Goal: Transaction & Acquisition: Purchase product/service

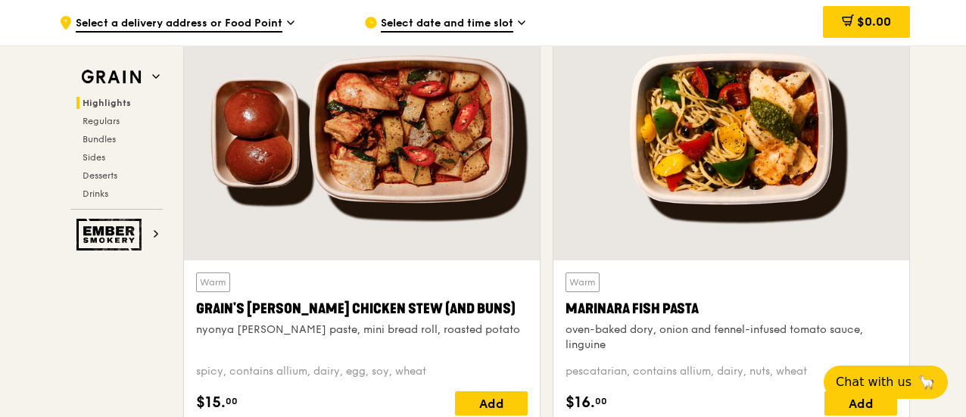
scroll to position [606, 0]
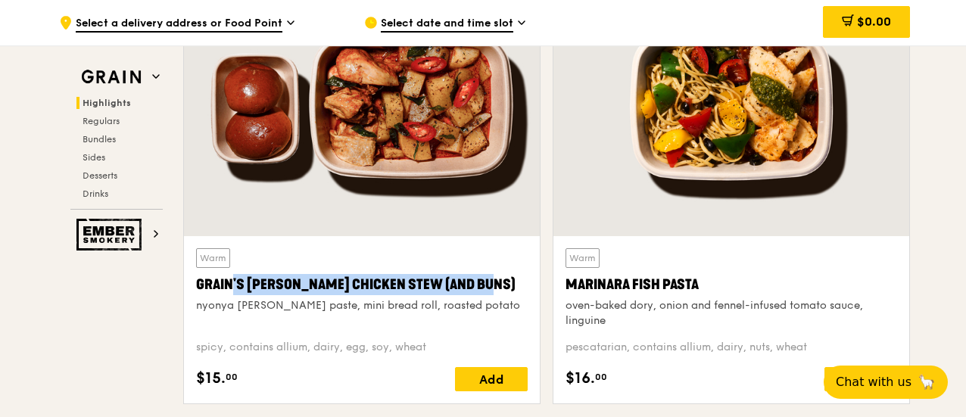
drag, startPoint x: 460, startPoint y: 295, endPoint x: 197, endPoint y: 293, distance: 262.7
click at [197, 293] on div "Grain's [PERSON_NAME] Chicken Stew (and buns)" at bounding box center [362, 284] width 332 height 21
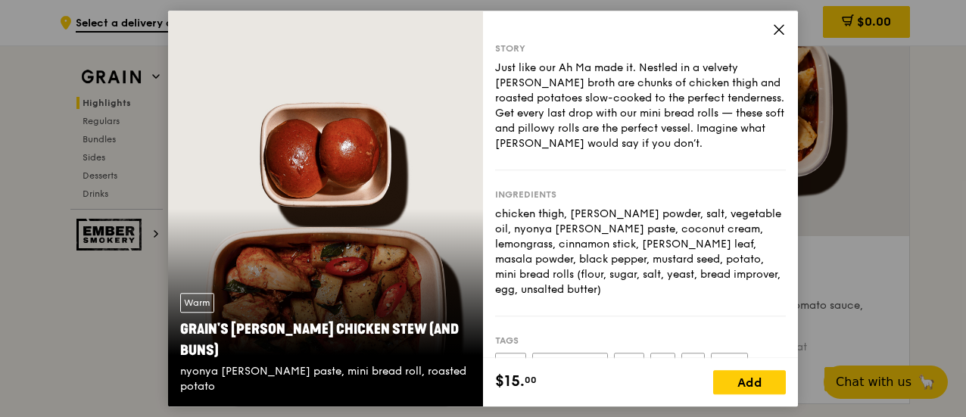
click at [776, 31] on icon at bounding box center [779, 30] width 14 height 14
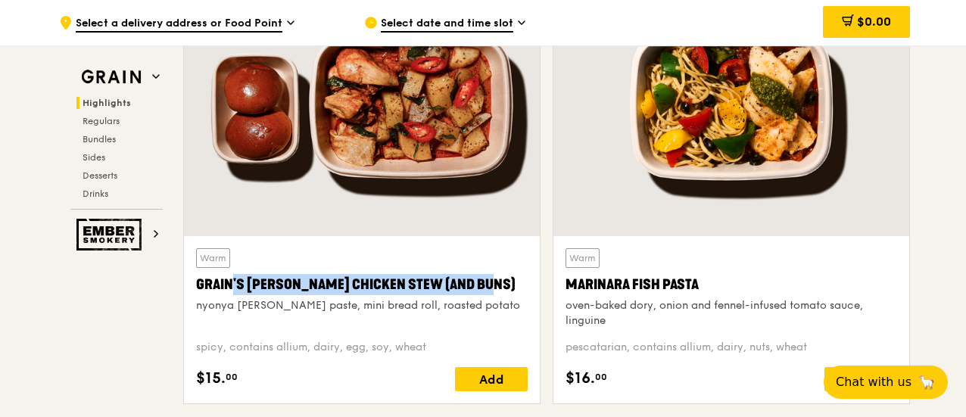
drag, startPoint x: 384, startPoint y: 299, endPoint x: 198, endPoint y: 302, distance: 186.3
click at [198, 295] on div "Grain's [PERSON_NAME] Chicken Stew (and buns)" at bounding box center [362, 284] width 332 height 21
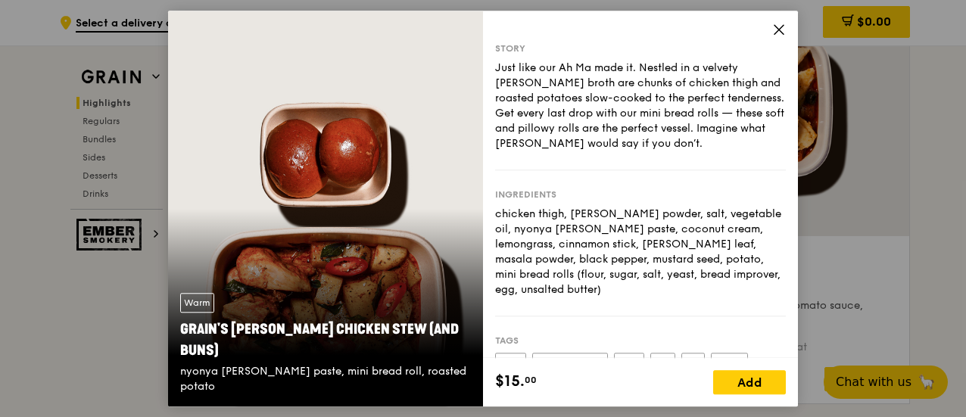
click at [773, 21] on div "Story Just like our Ah Ma made it. Nestled in a velvety [PERSON_NAME] broth are…" at bounding box center [640, 185] width 315 height 348
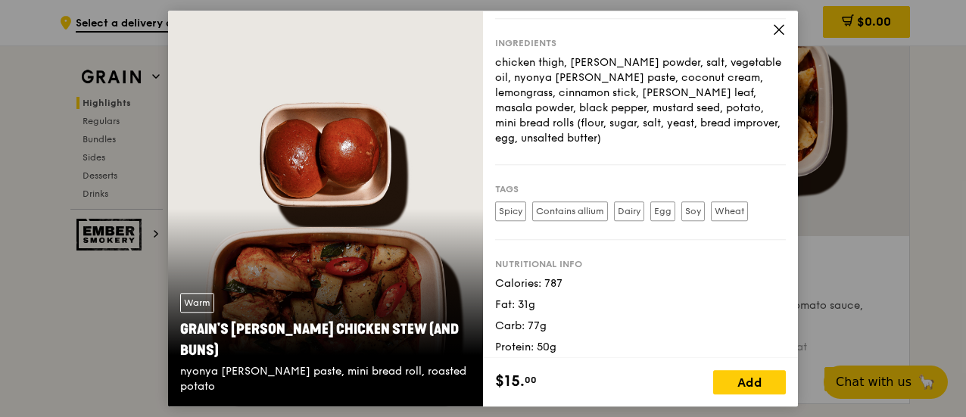
scroll to position [158, 0]
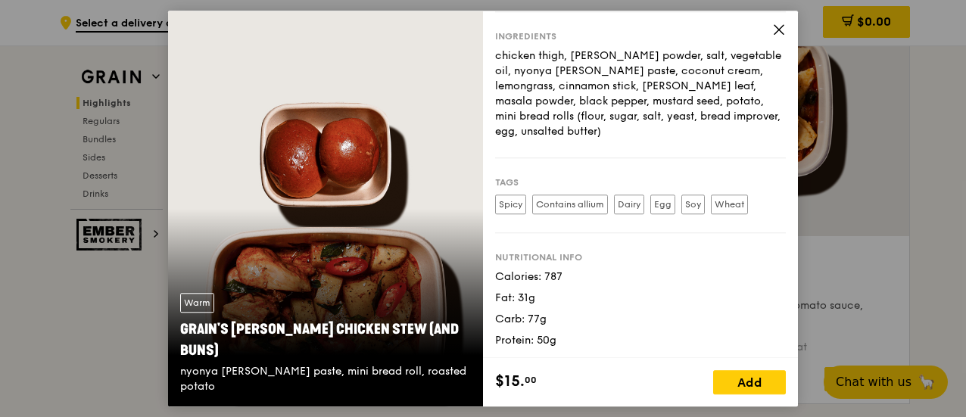
click at [778, 34] on icon at bounding box center [779, 30] width 14 height 14
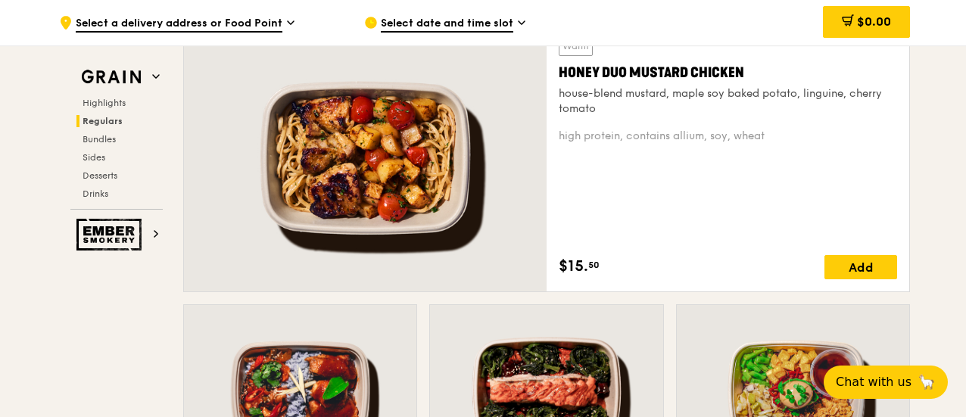
scroll to position [1130, 0]
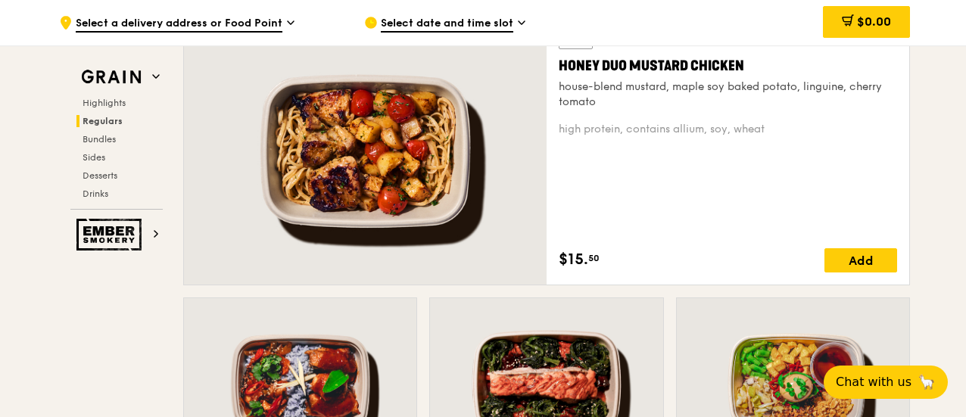
drag, startPoint x: 750, startPoint y: 75, endPoint x: 557, endPoint y: 77, distance: 192.3
click at [557, 77] on div "Warm Honey Duo Mustard Chicken house-blend mustard, maple soy baked potato, lin…" at bounding box center [728, 150] width 363 height 267
copy div "Honey Duo Mustard Chicken"
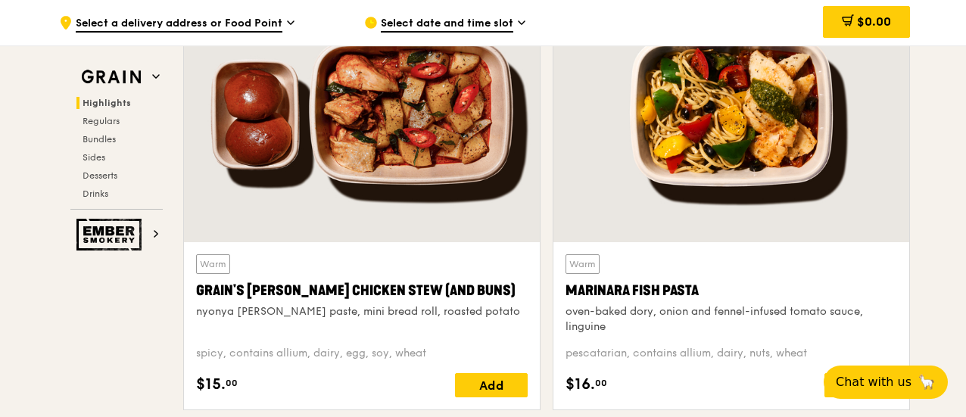
scroll to position [827, 0]
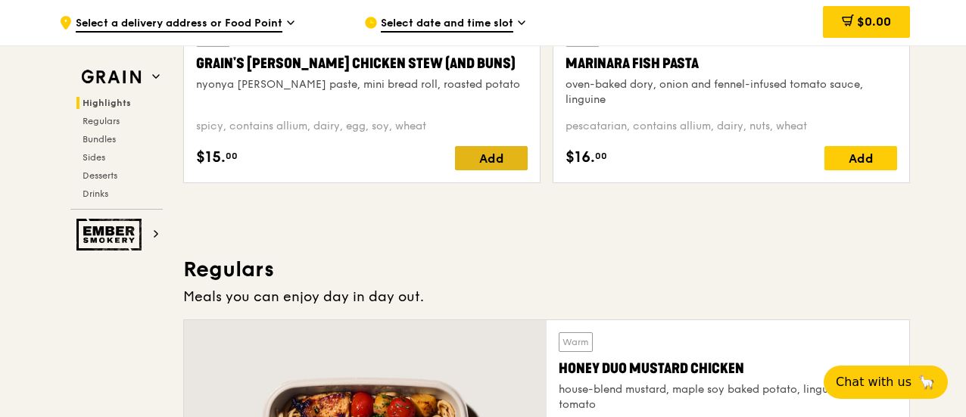
click at [492, 170] on div "Add" at bounding box center [491, 158] width 73 height 24
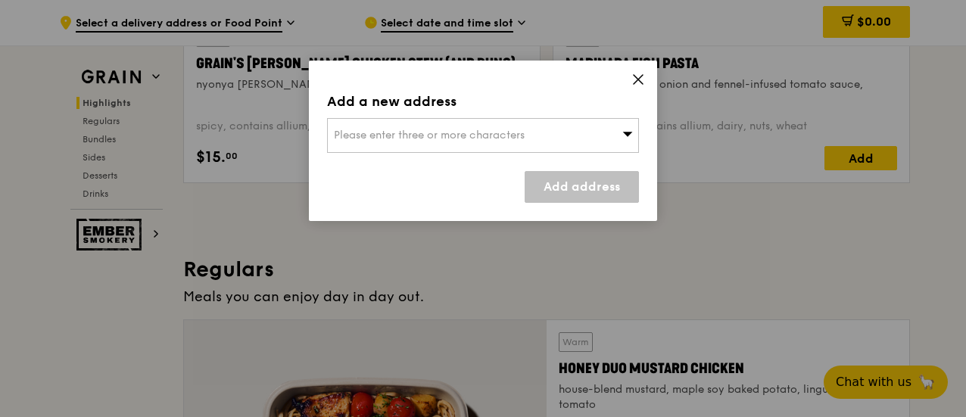
click at [473, 140] on span "Please enter three or more characters" at bounding box center [429, 135] width 191 height 13
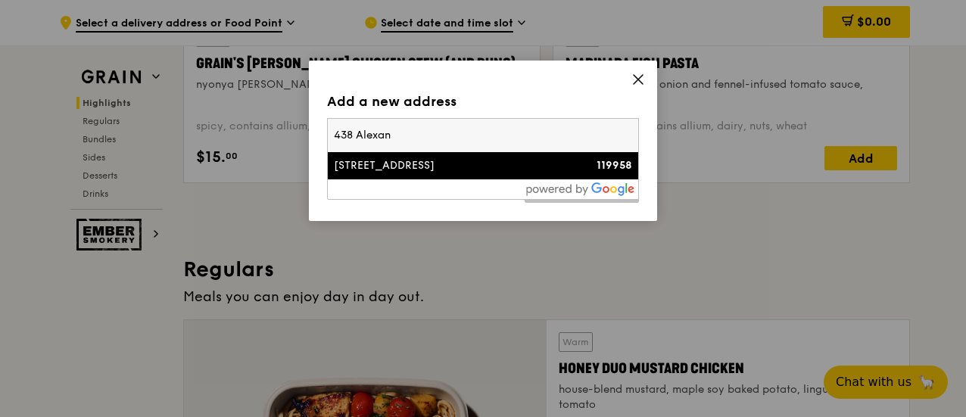
type input "438 Alexan"
click at [474, 160] on div "[STREET_ADDRESS]" at bounding box center [446, 165] width 224 height 15
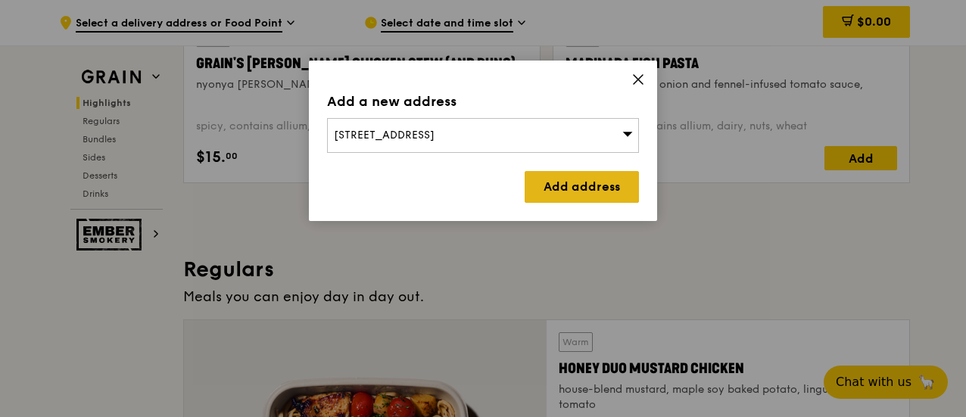
click at [574, 180] on link "Add address" at bounding box center [582, 187] width 114 height 32
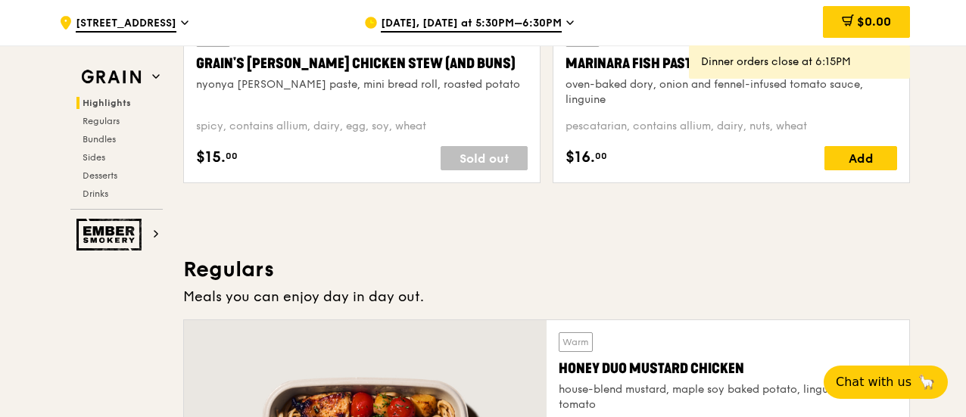
scroll to position [751, 0]
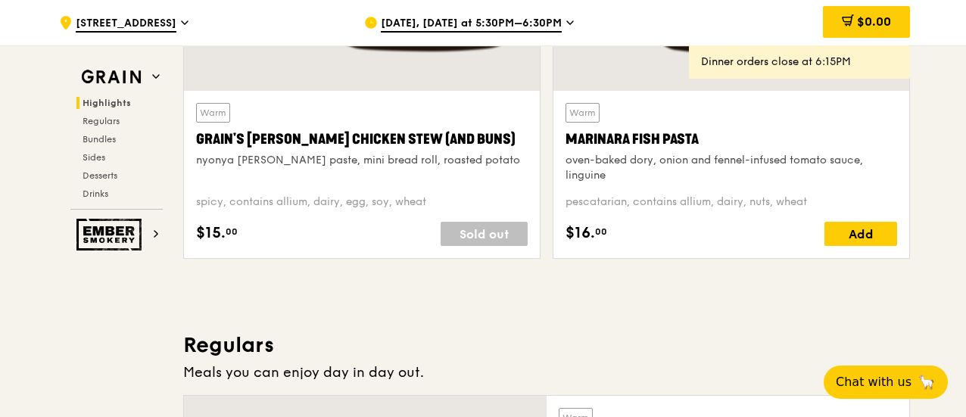
click at [438, 13] on div "[DATE], [DATE] at 5:30PM–6:30PM" at bounding box center [504, 22] width 281 height 45
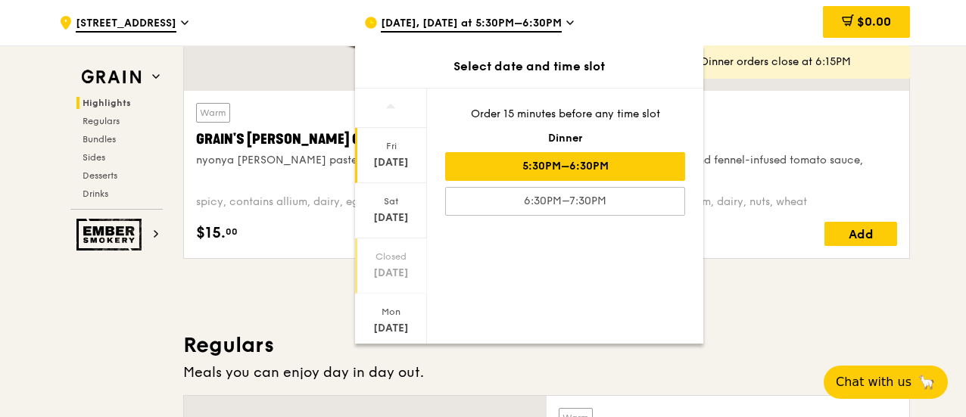
scroll to position [151, 0]
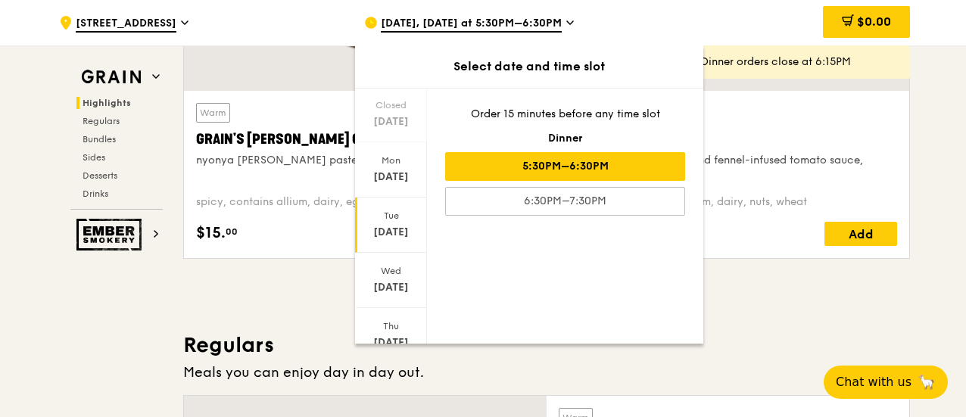
click at [397, 240] on div "[DATE]" at bounding box center [391, 225] width 72 height 55
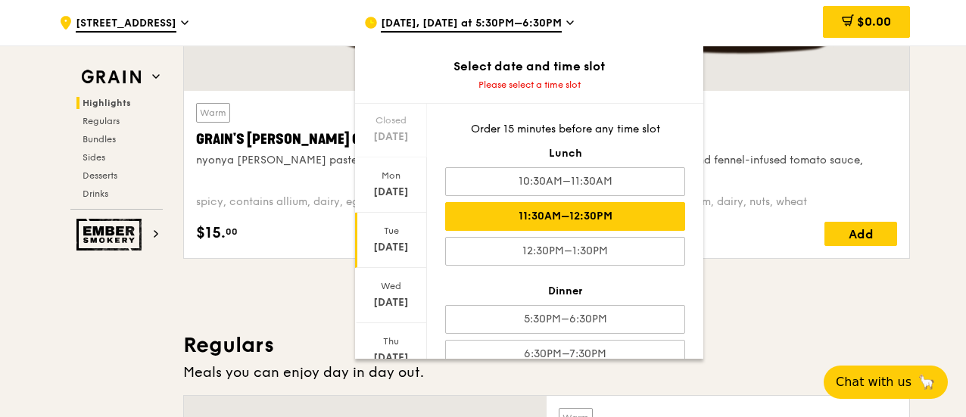
click at [559, 205] on div "11:30AM–12:30PM" at bounding box center [565, 216] width 240 height 29
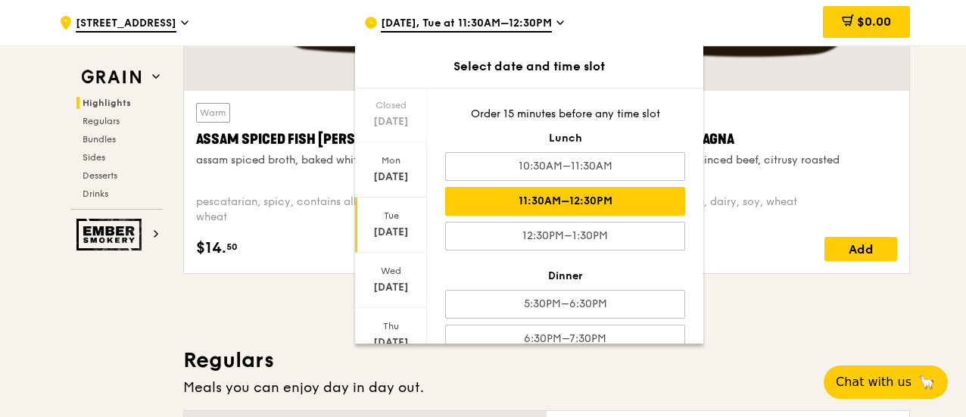
click at [799, 164] on div "fennel seed, plant-based minced beef, citrusy roasted cauliflower" at bounding box center [732, 168] width 332 height 30
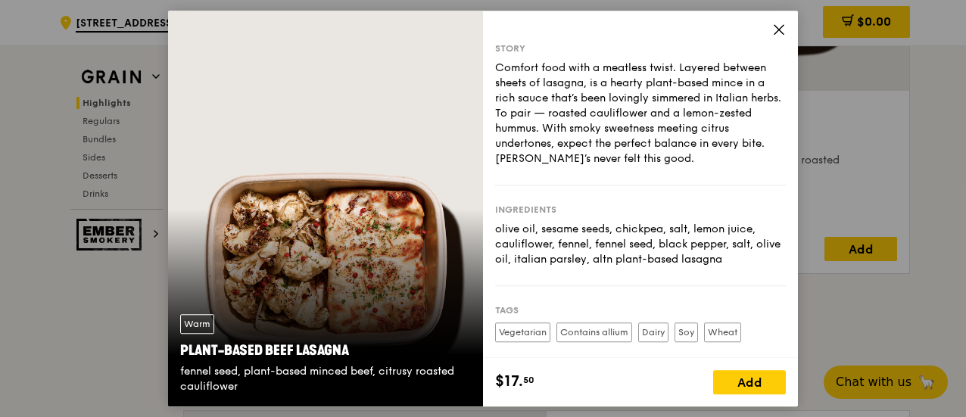
click at [778, 18] on div "Story Comfort food with a meatless twist. Layered between sheets of lasagna, is…" at bounding box center [640, 185] width 315 height 348
click at [778, 30] on icon at bounding box center [778, 29] width 9 height 9
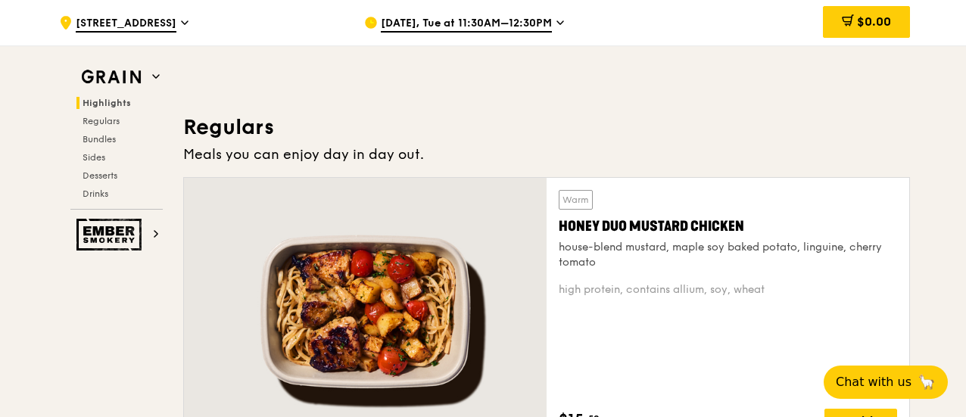
scroll to position [1136, 0]
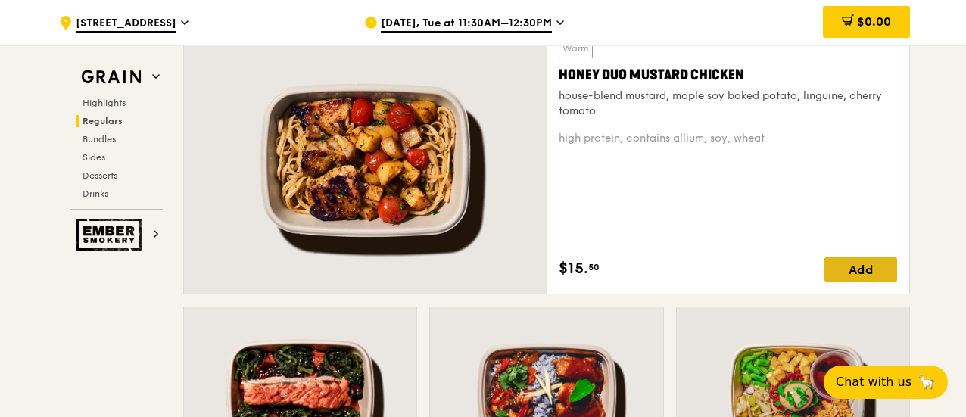
click at [852, 278] on div "Add" at bounding box center [860, 269] width 73 height 24
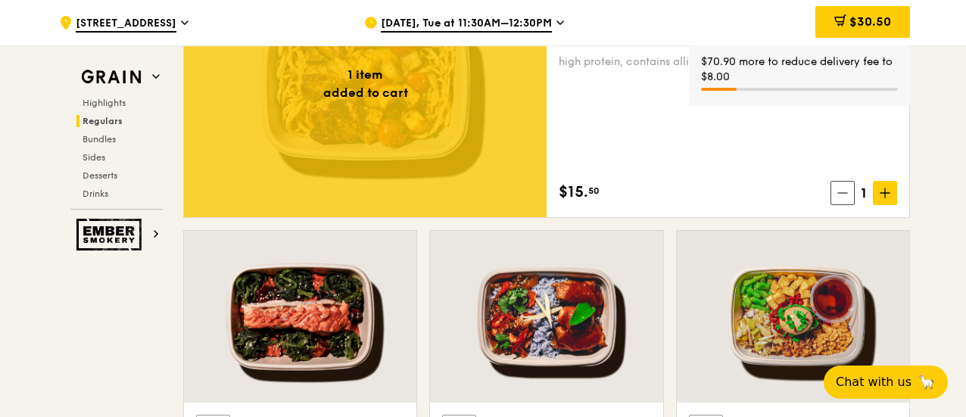
scroll to position [1287, 0]
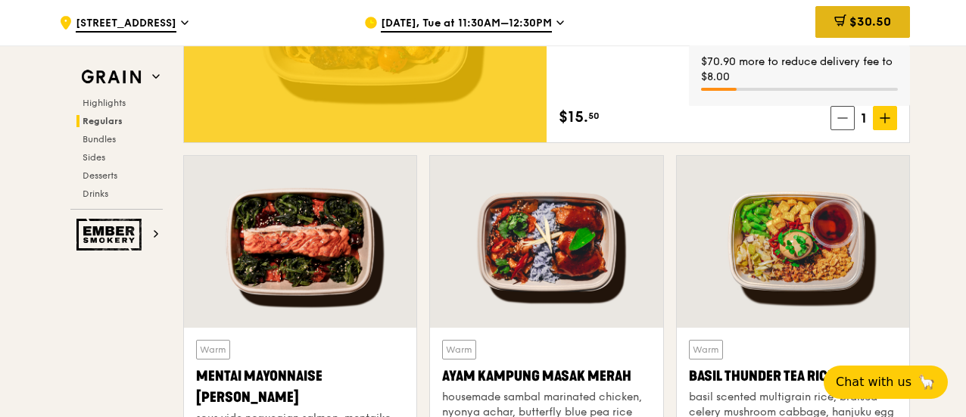
click at [838, 27] on span at bounding box center [840, 22] width 12 height 17
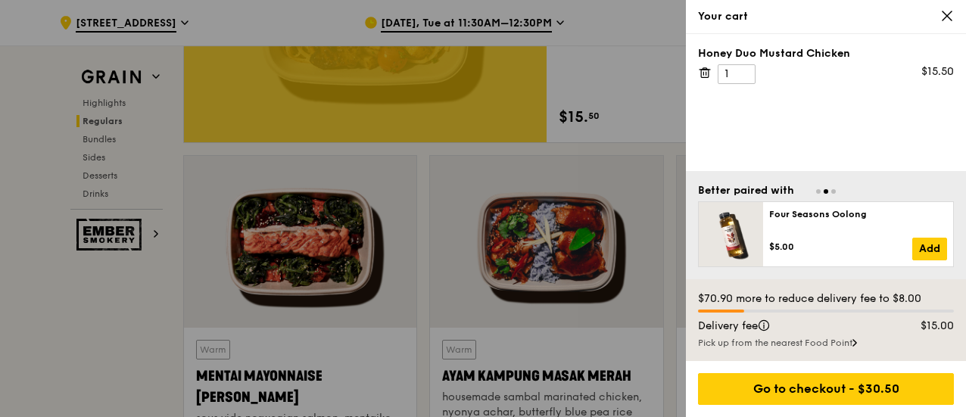
click at [587, 175] on div at bounding box center [483, 208] width 966 height 417
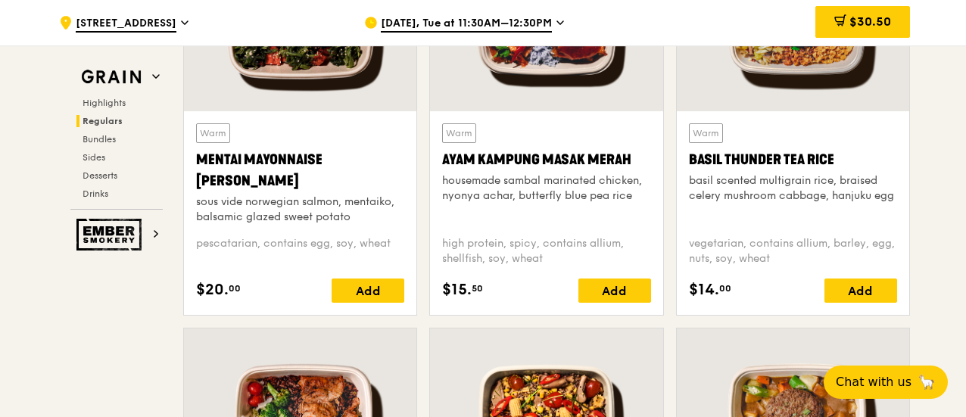
scroll to position [1514, 0]
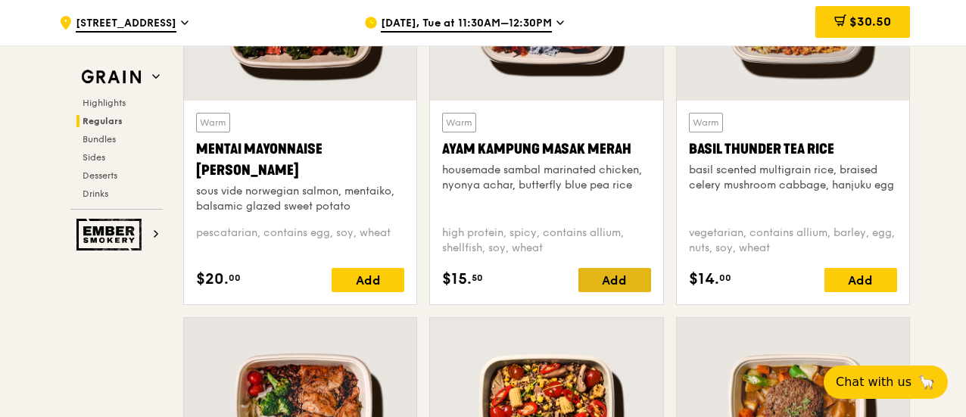
click at [616, 291] on div "Add" at bounding box center [614, 280] width 73 height 24
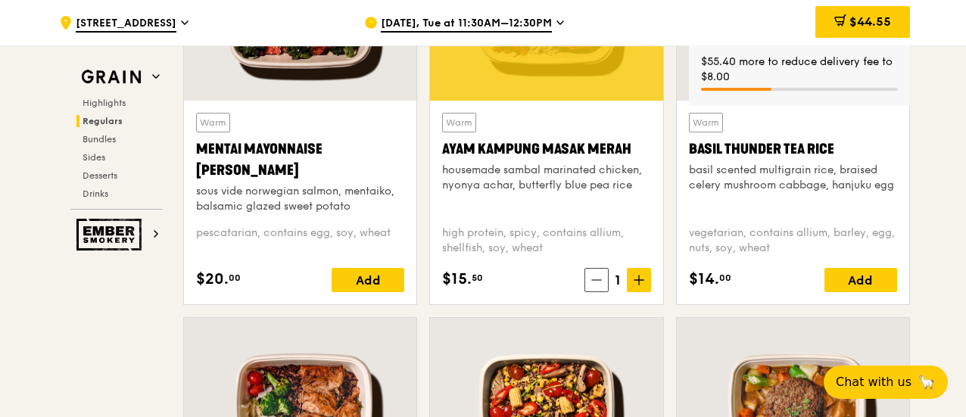
click at [642, 285] on icon at bounding box center [639, 280] width 11 height 11
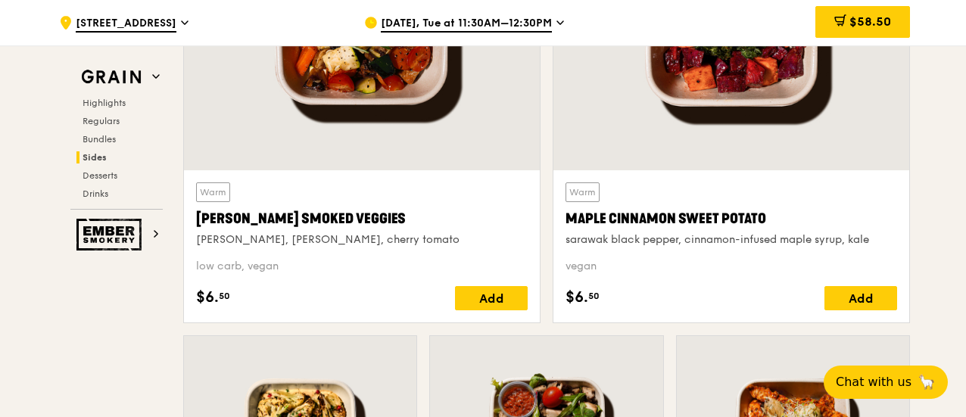
scroll to position [3634, 0]
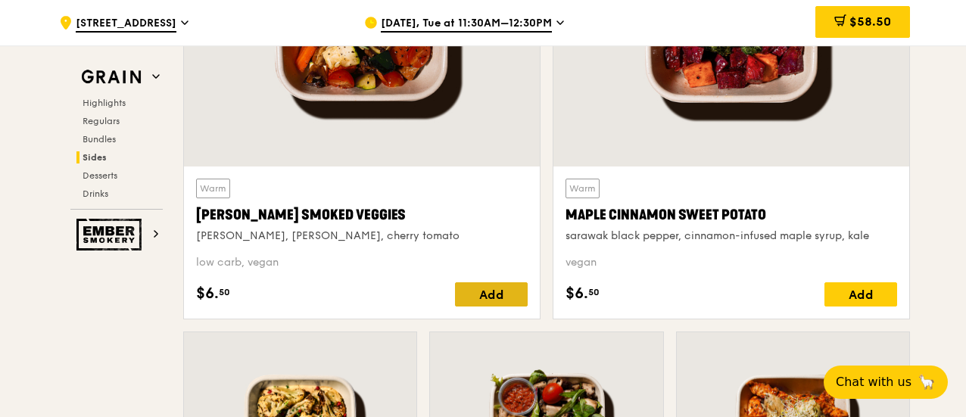
click at [495, 304] on div "Add" at bounding box center [491, 294] width 73 height 24
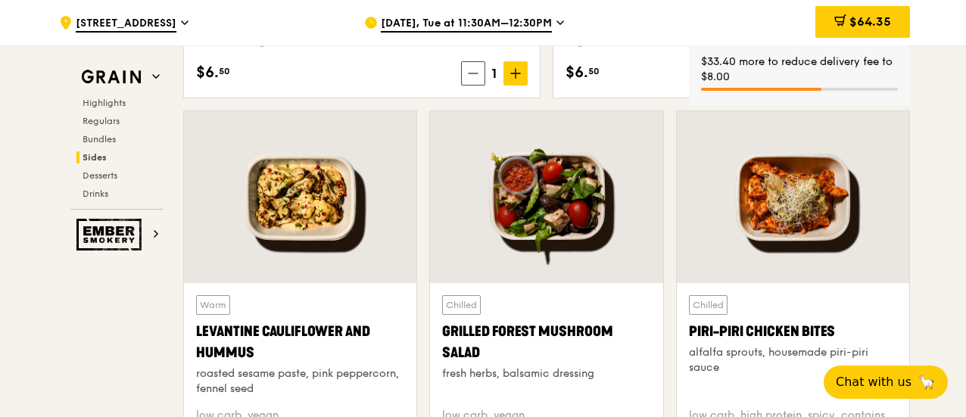
scroll to position [3937, 0]
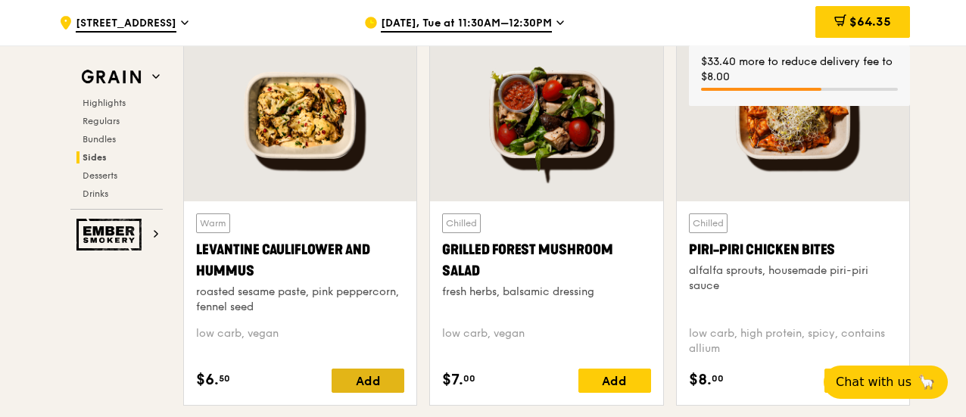
click at [385, 388] on div "Add" at bounding box center [368, 381] width 73 height 24
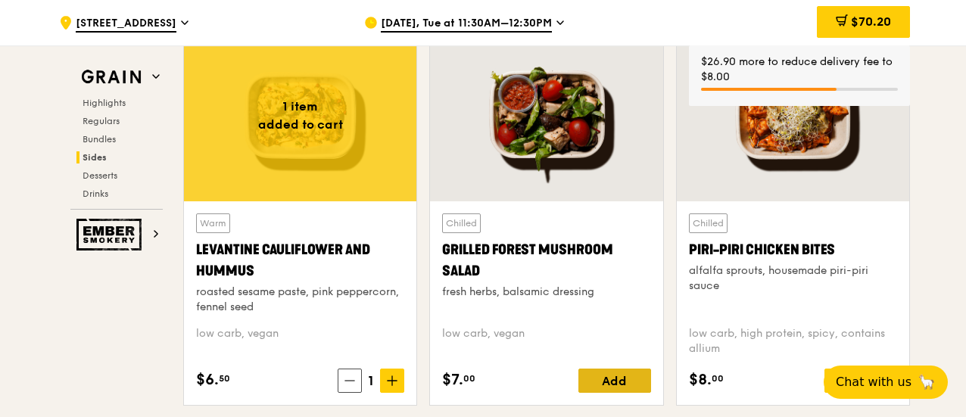
click at [612, 391] on div "Add" at bounding box center [614, 381] width 73 height 24
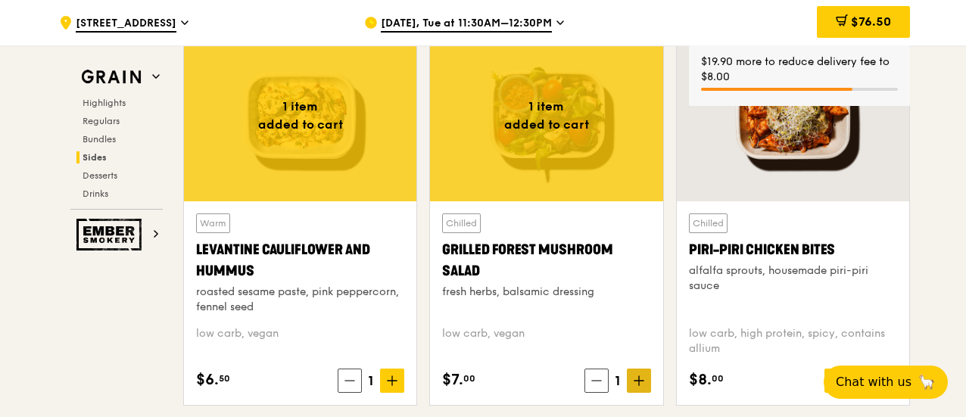
click at [643, 386] on icon at bounding box center [639, 381] width 11 height 11
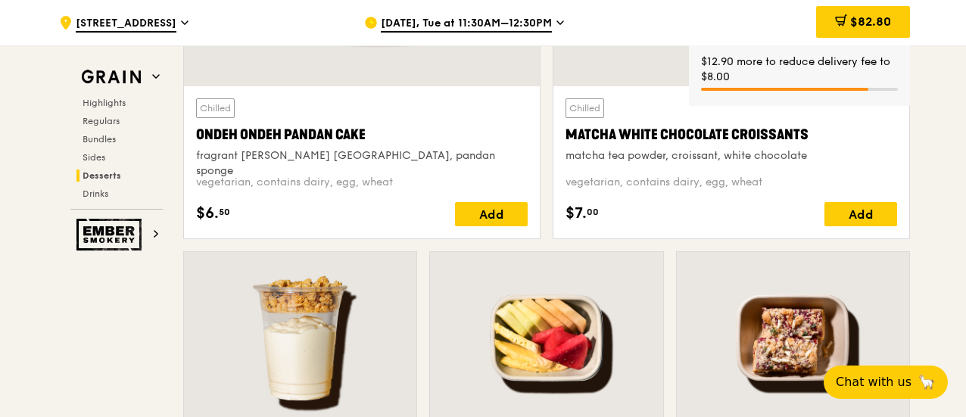
scroll to position [4770, 0]
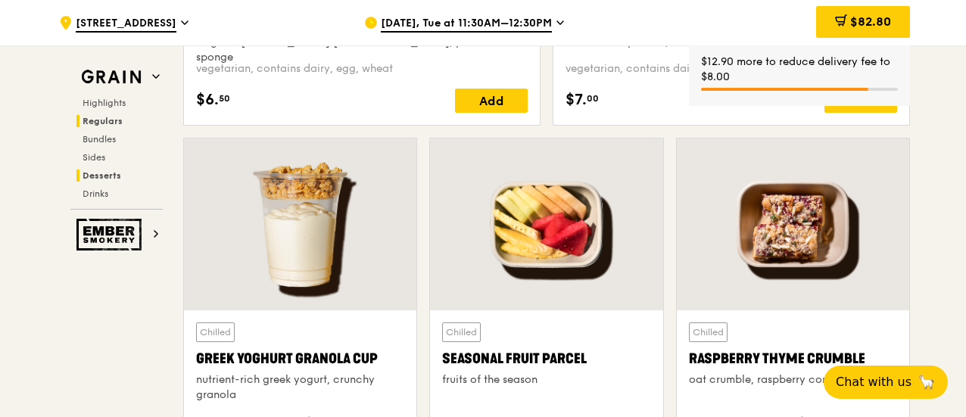
click at [109, 120] on span "Regulars" at bounding box center [103, 121] width 40 height 11
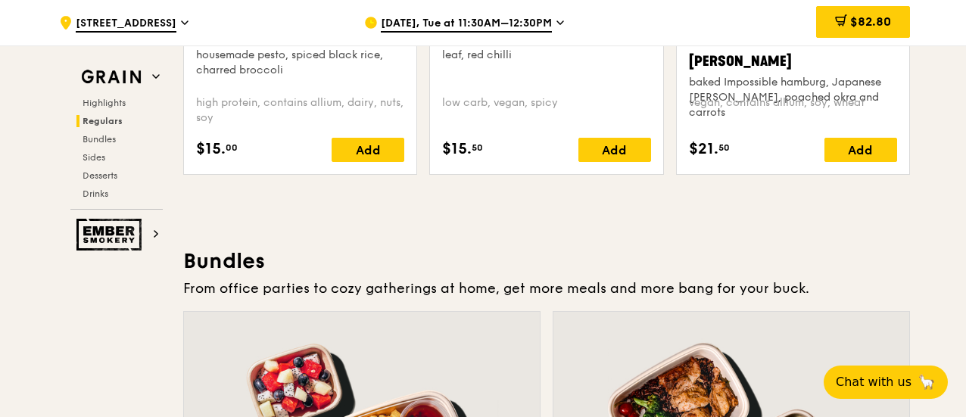
scroll to position [2185, 0]
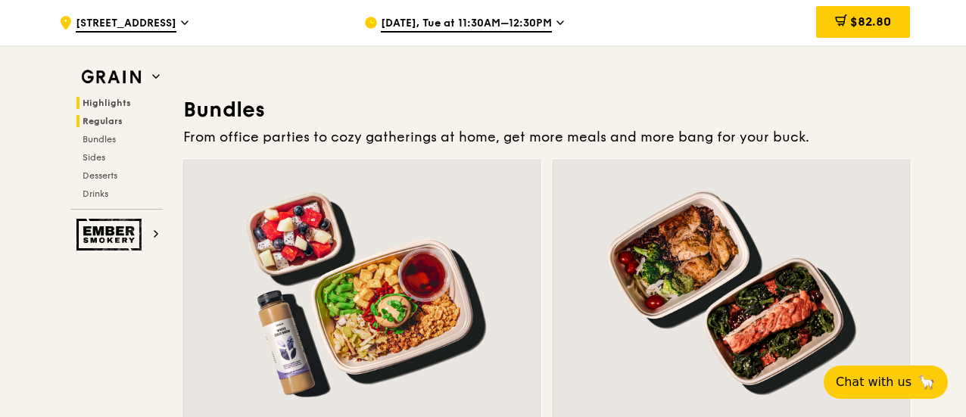
click at [104, 101] on span "Highlights" at bounding box center [107, 103] width 48 height 11
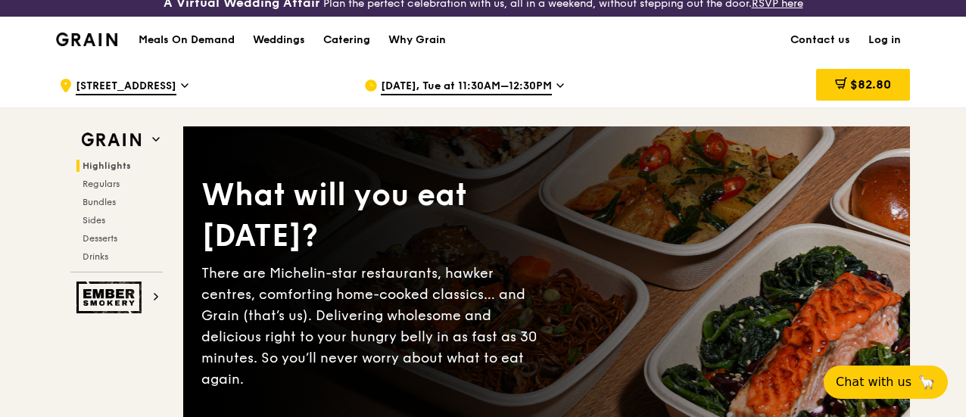
scroll to position [0, 0]
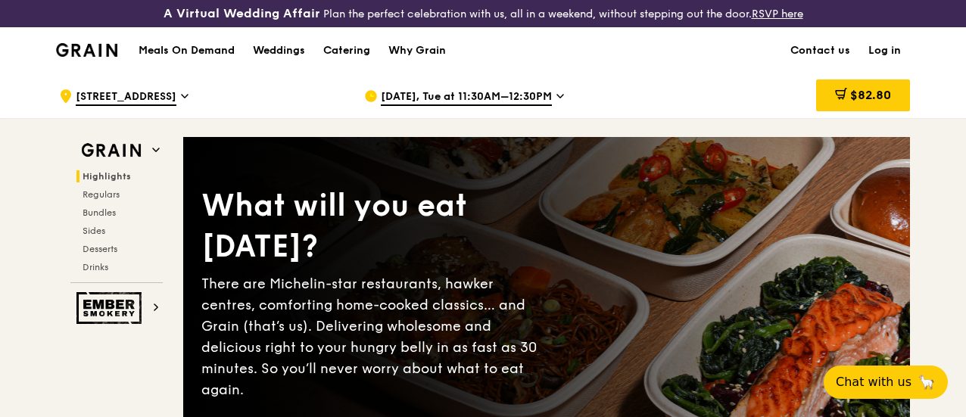
click at [396, 106] on span "[DATE], Tue at 11:30AM–12:30PM" at bounding box center [466, 97] width 171 height 17
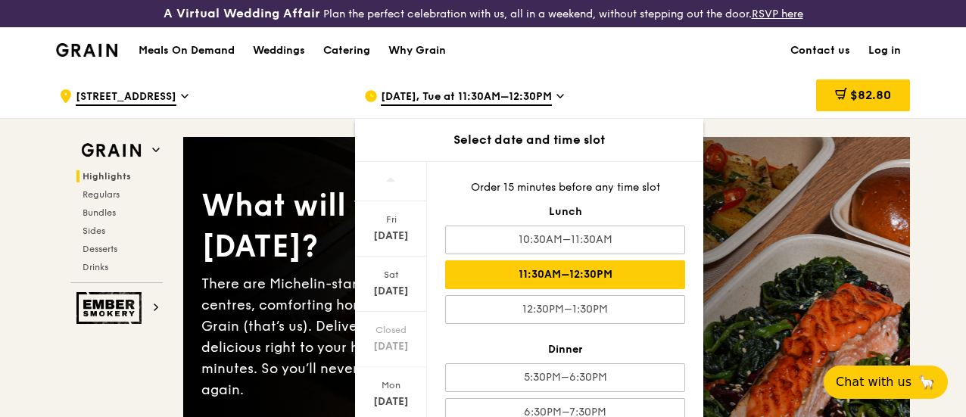
click at [535, 281] on div "11:30AM–12:30PM" at bounding box center [565, 274] width 240 height 29
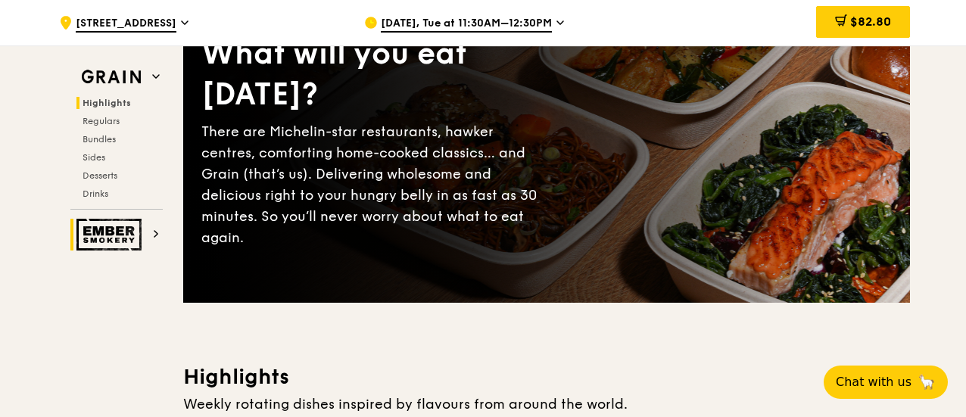
click at [108, 238] on img at bounding box center [111, 235] width 70 height 32
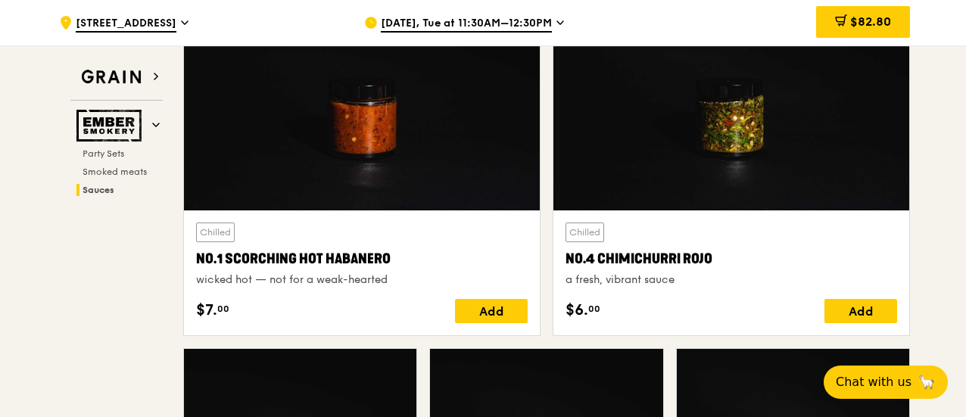
scroll to position [1452, 0]
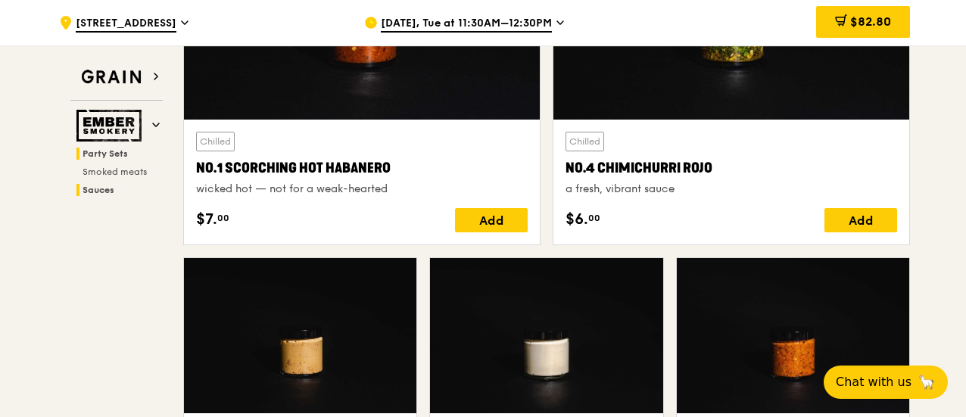
click at [108, 151] on span "Party Sets" at bounding box center [105, 153] width 45 height 11
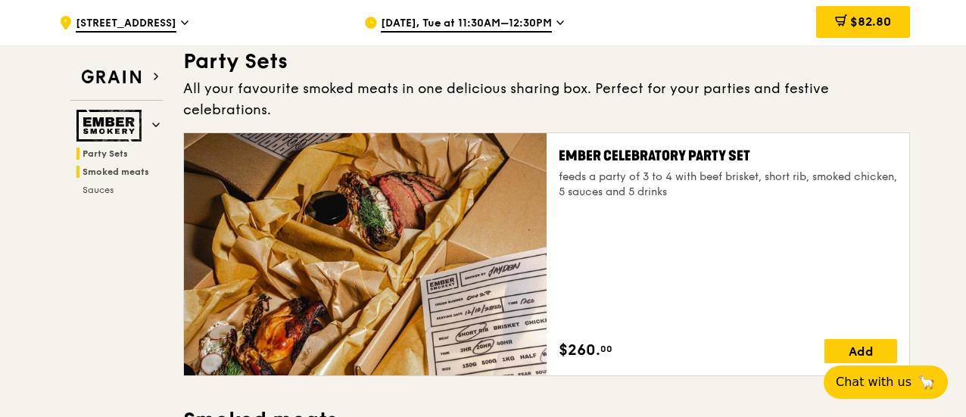
click at [114, 173] on span "Smoked meats" at bounding box center [116, 172] width 67 height 11
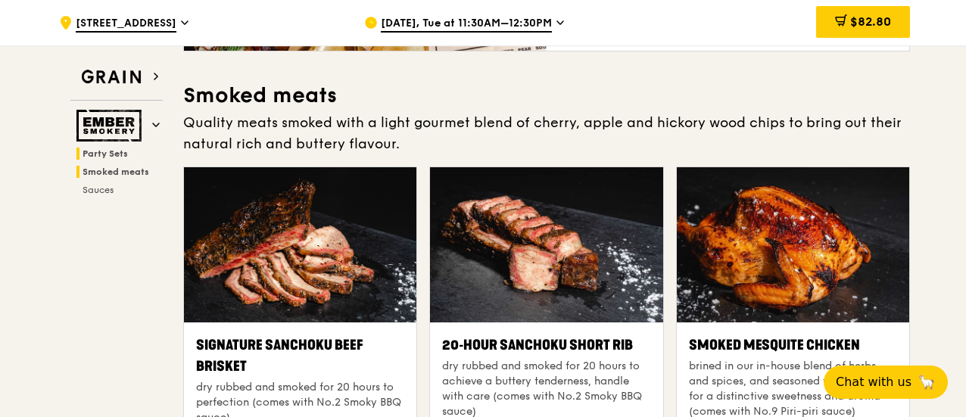
scroll to position [425, 0]
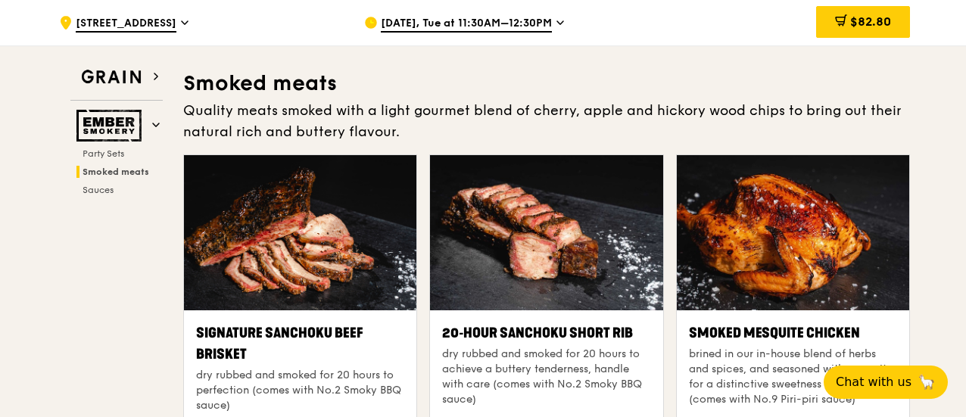
click at [117, 77] on img at bounding box center [111, 77] width 70 height 27
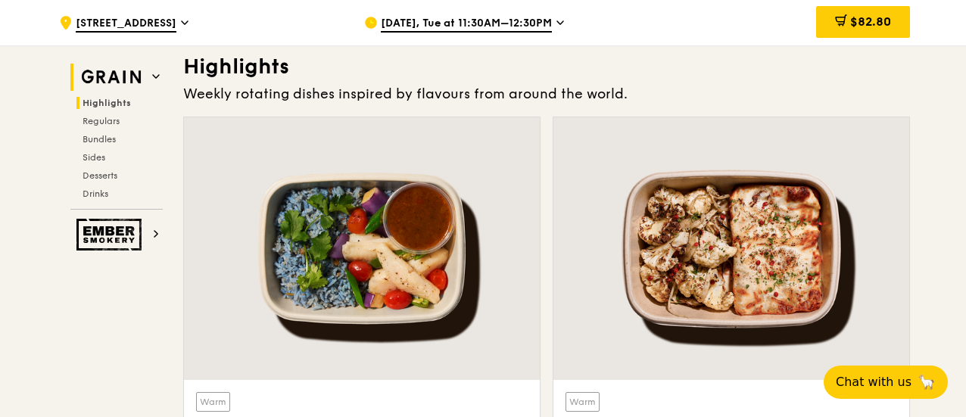
scroll to position [467, 0]
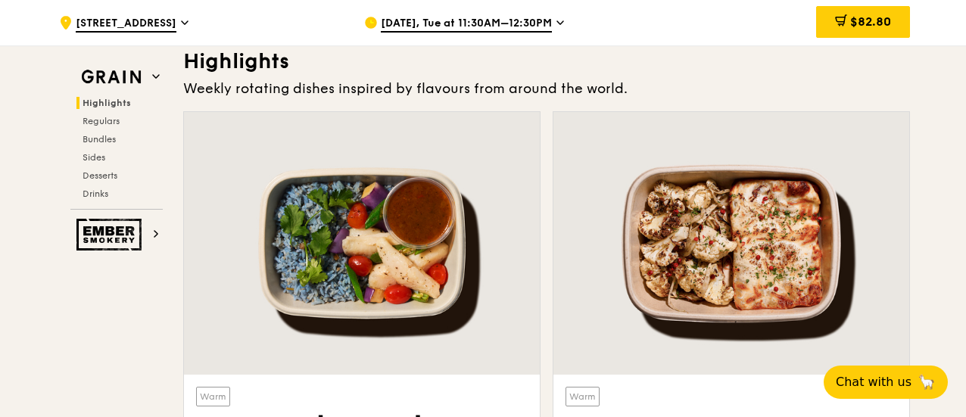
click at [115, 101] on span "Highlights" at bounding box center [107, 103] width 48 height 11
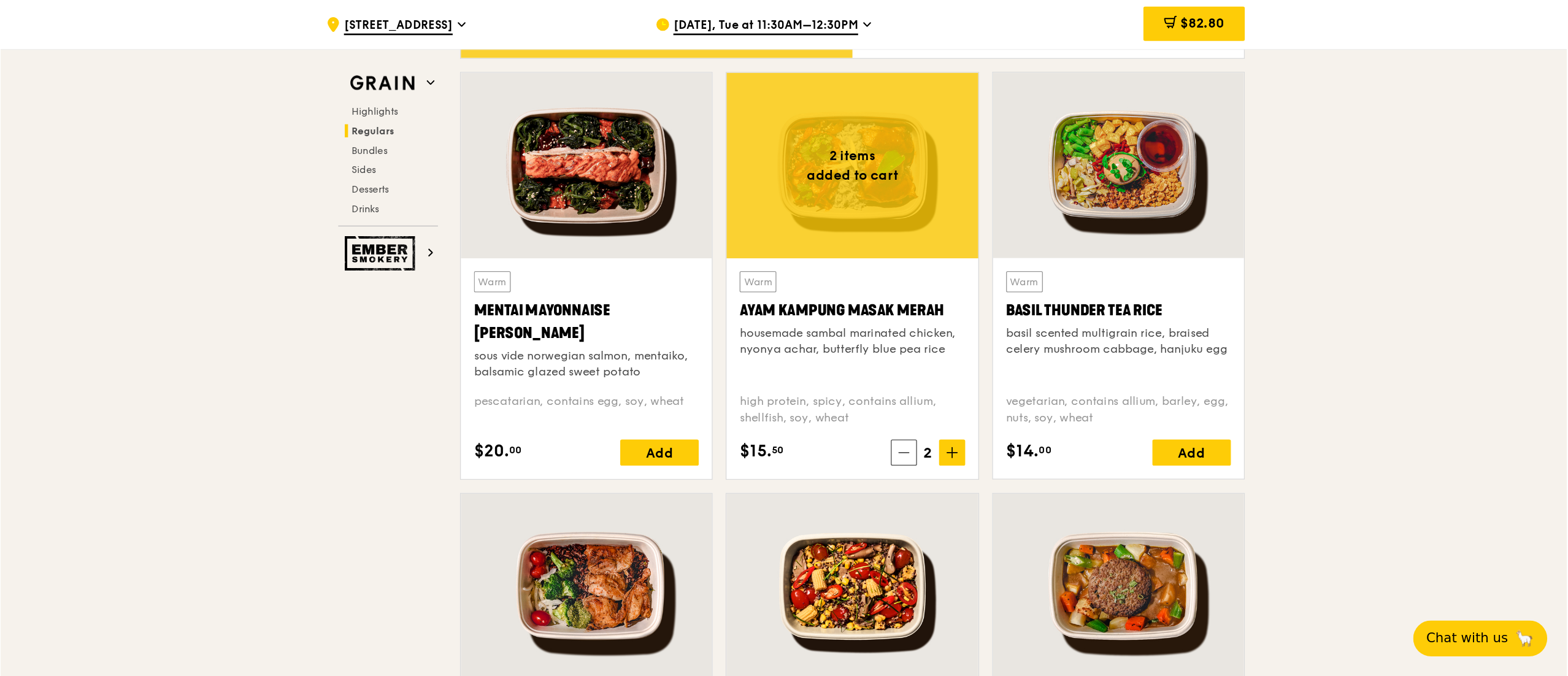
scroll to position [1115, 0]
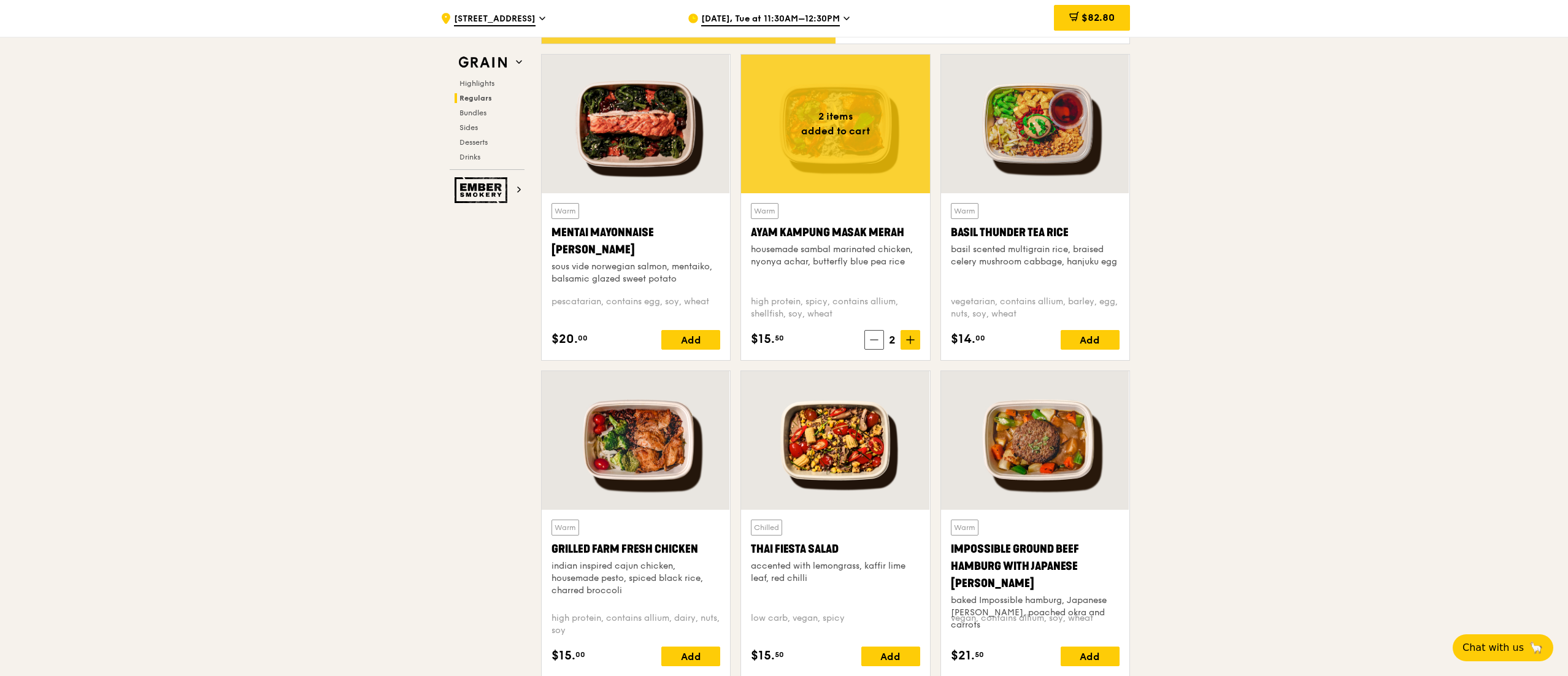
drag, startPoint x: 775, startPoint y: 2, endPoint x: 497, endPoint y: 311, distance: 415.7
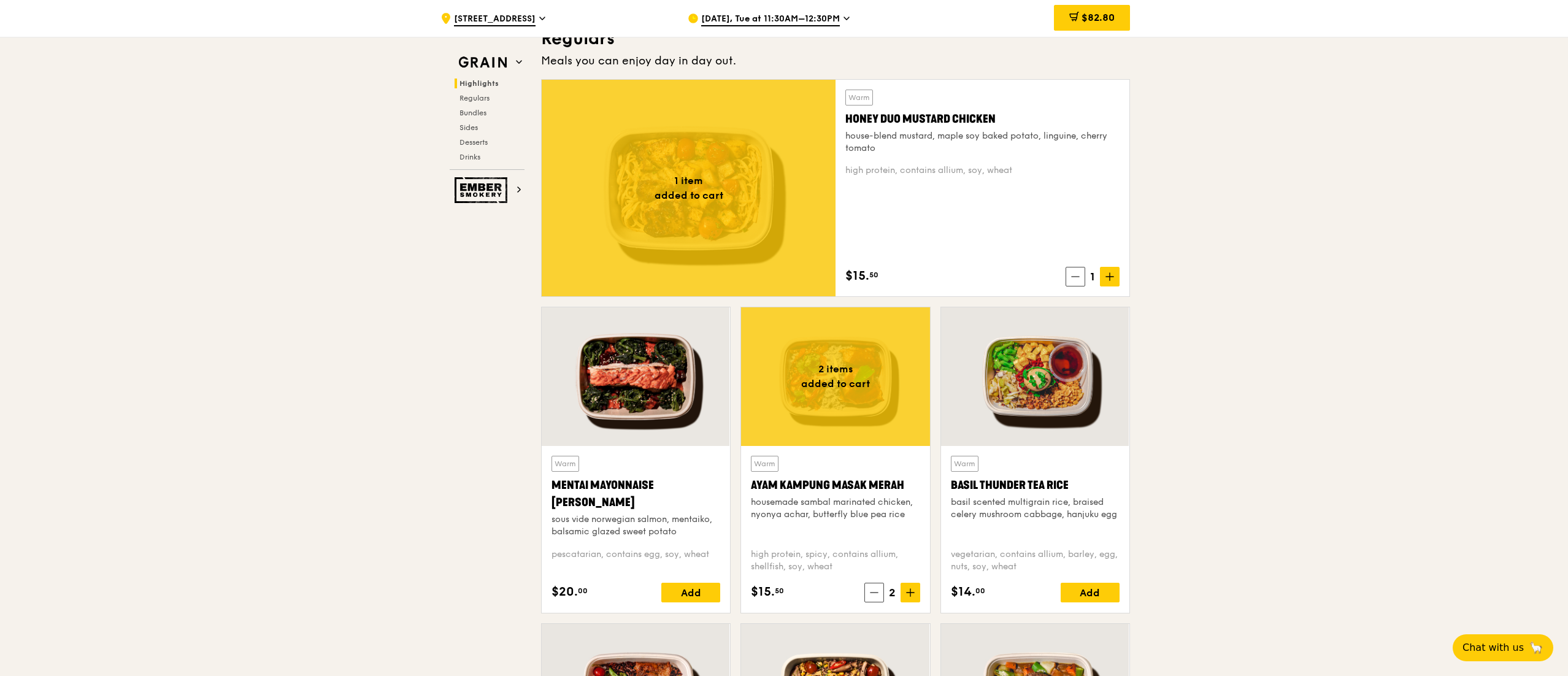
scroll to position [871, 0]
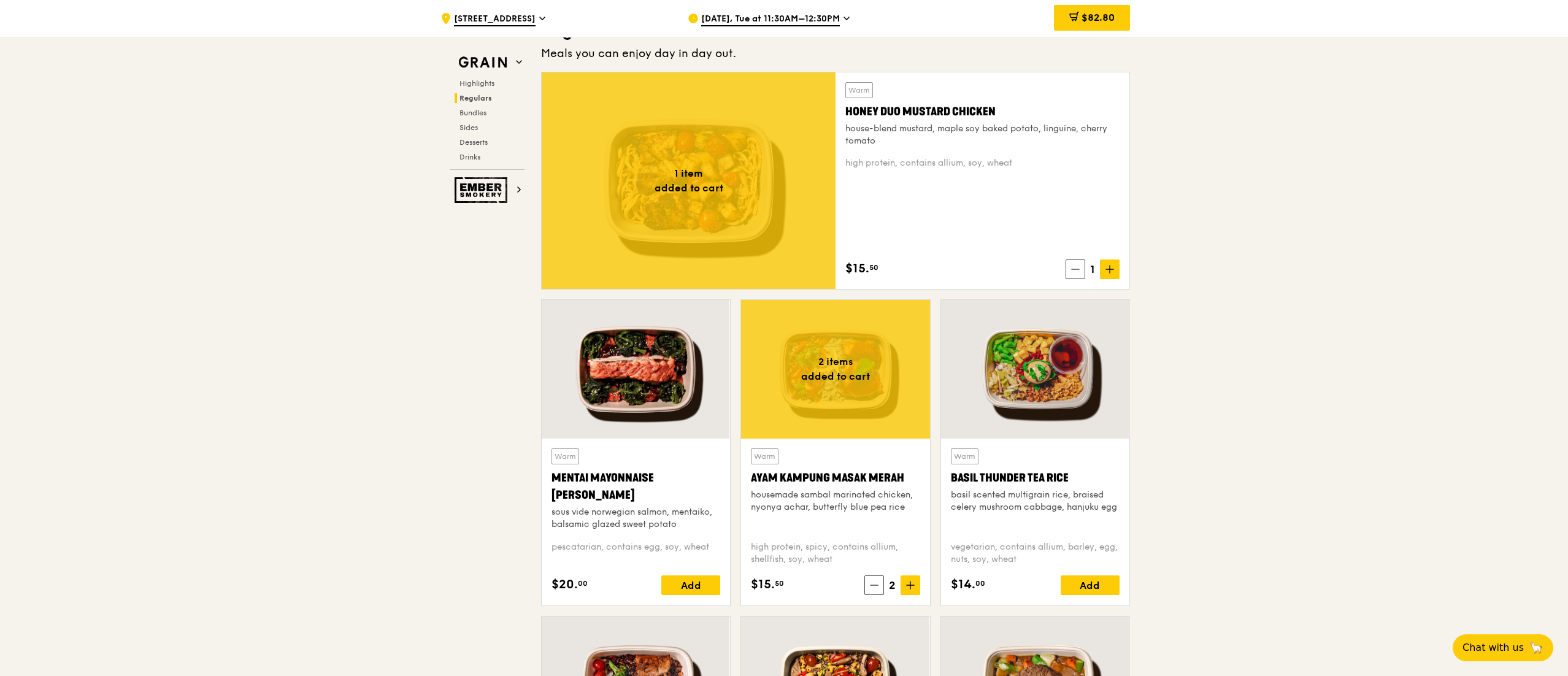
drag, startPoint x: 599, startPoint y: 495, endPoint x: 546, endPoint y: 481, distance: 54.8
click at [546, 337] on div "Warm Mentai Mayonnaise Aburi Salmon sous vide norwegian salmon, mentaiko, balsa…" at bounding box center [636, 522] width 188 height 167
copy div "Mentai Mayonnaise [PERSON_NAME]"
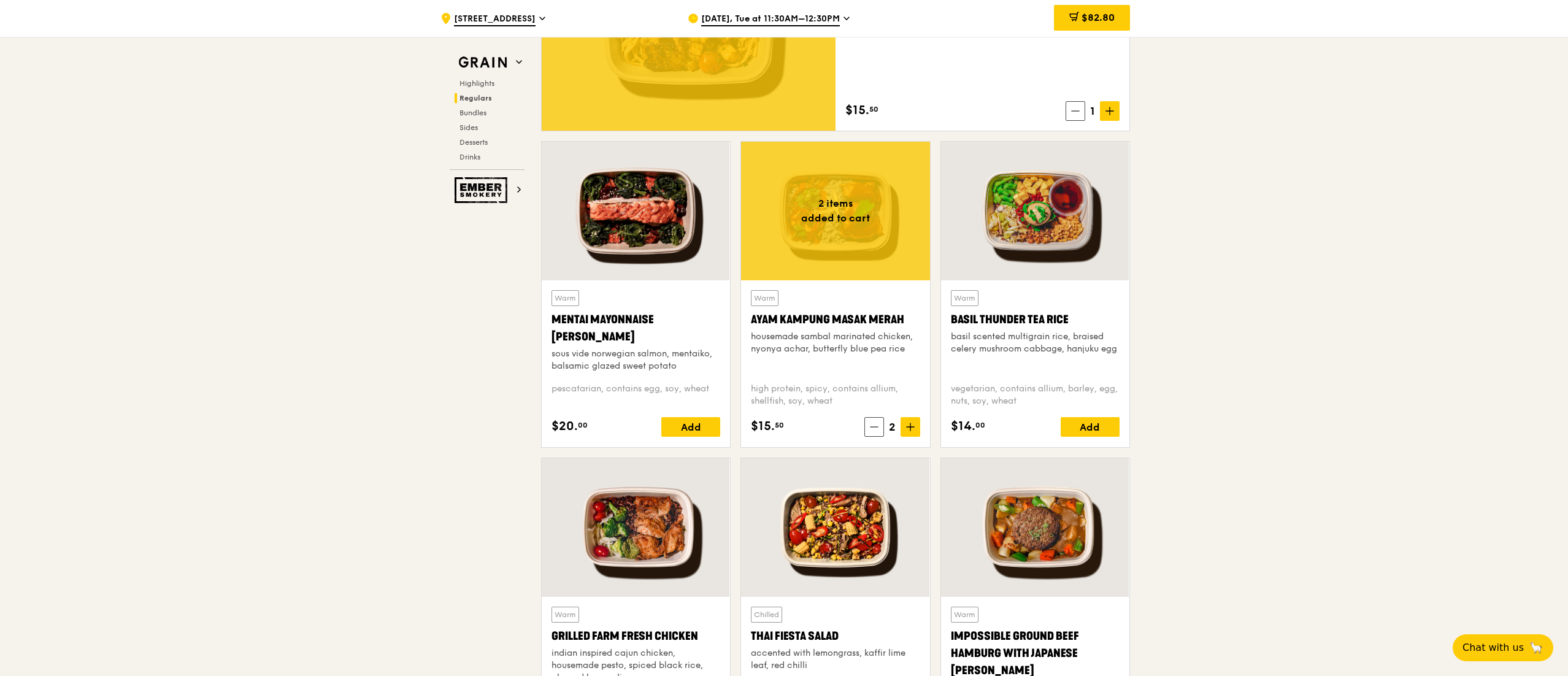
scroll to position [1115, 0]
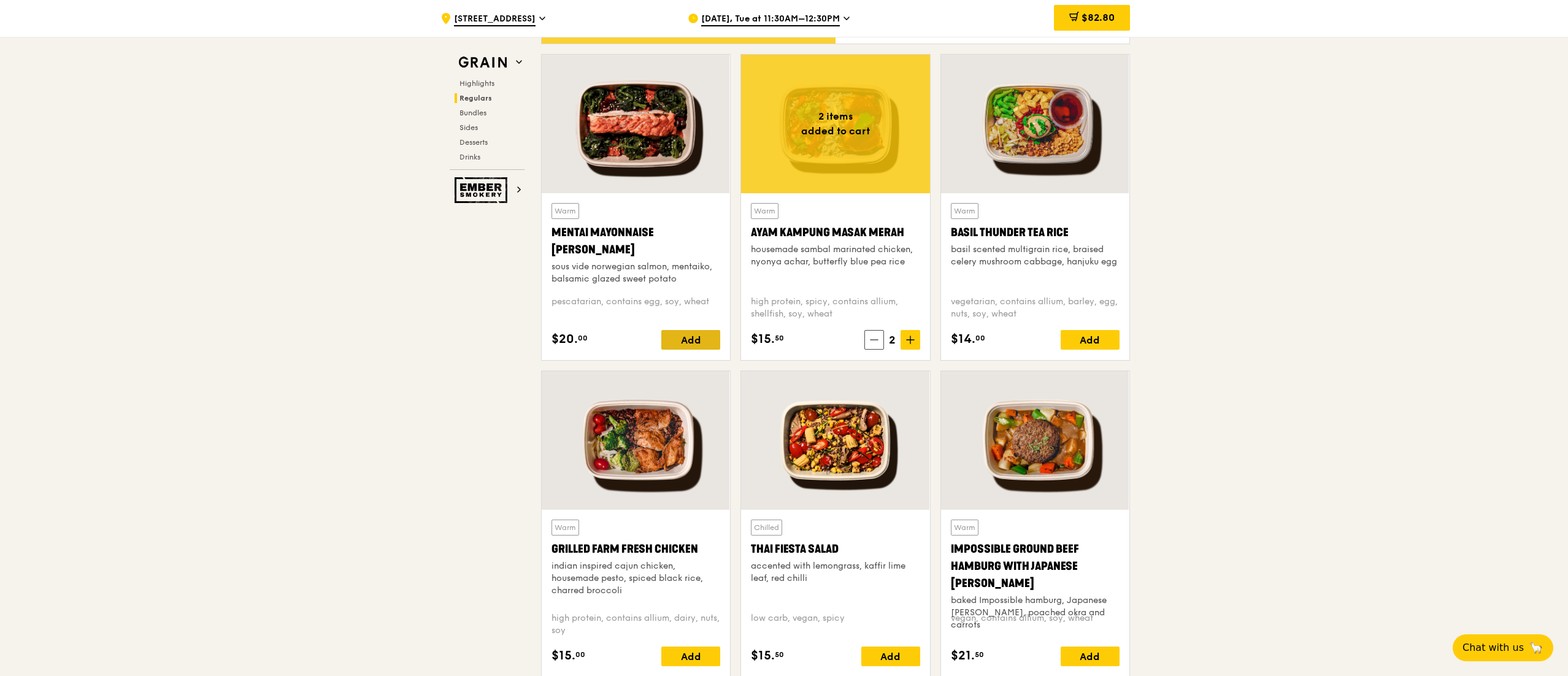
click at [704, 337] on div "Add" at bounding box center [690, 340] width 59 height 19
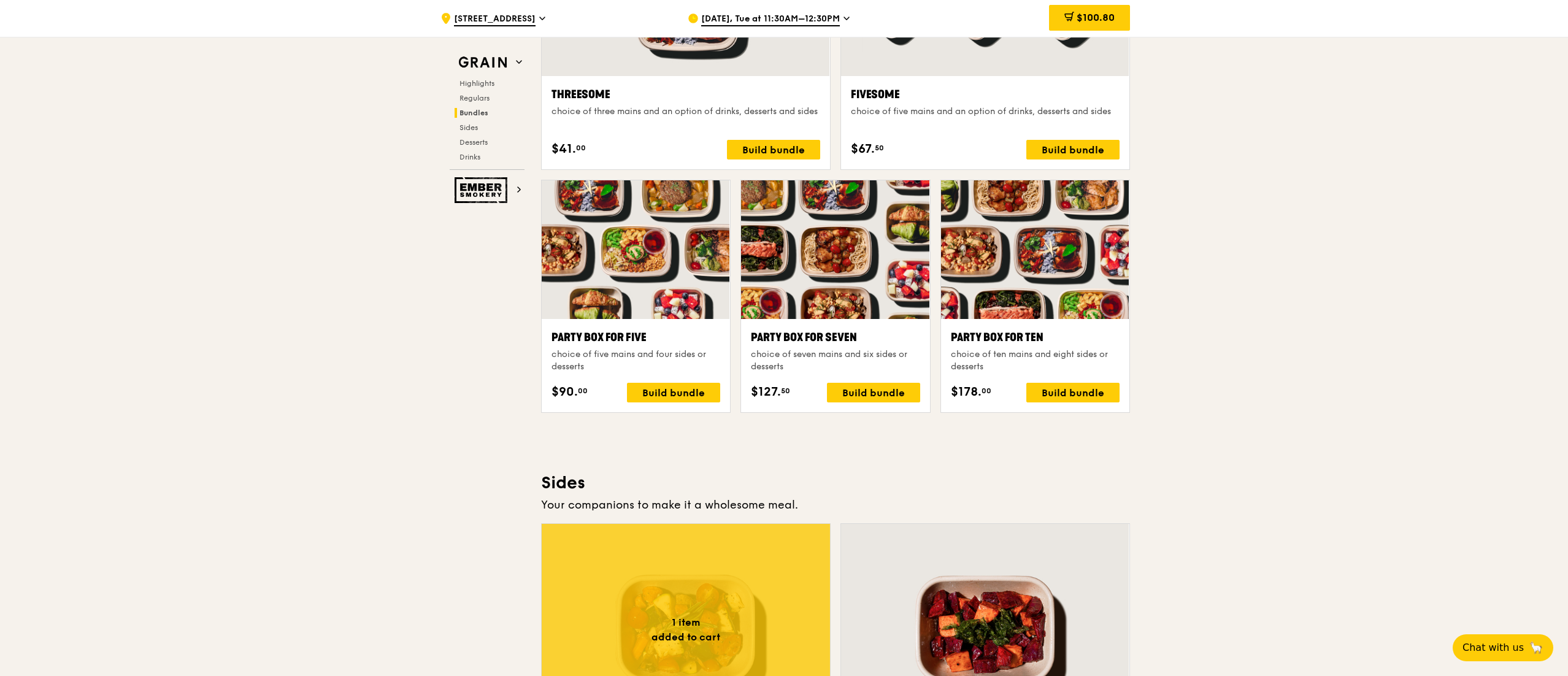
scroll to position [1976, 0]
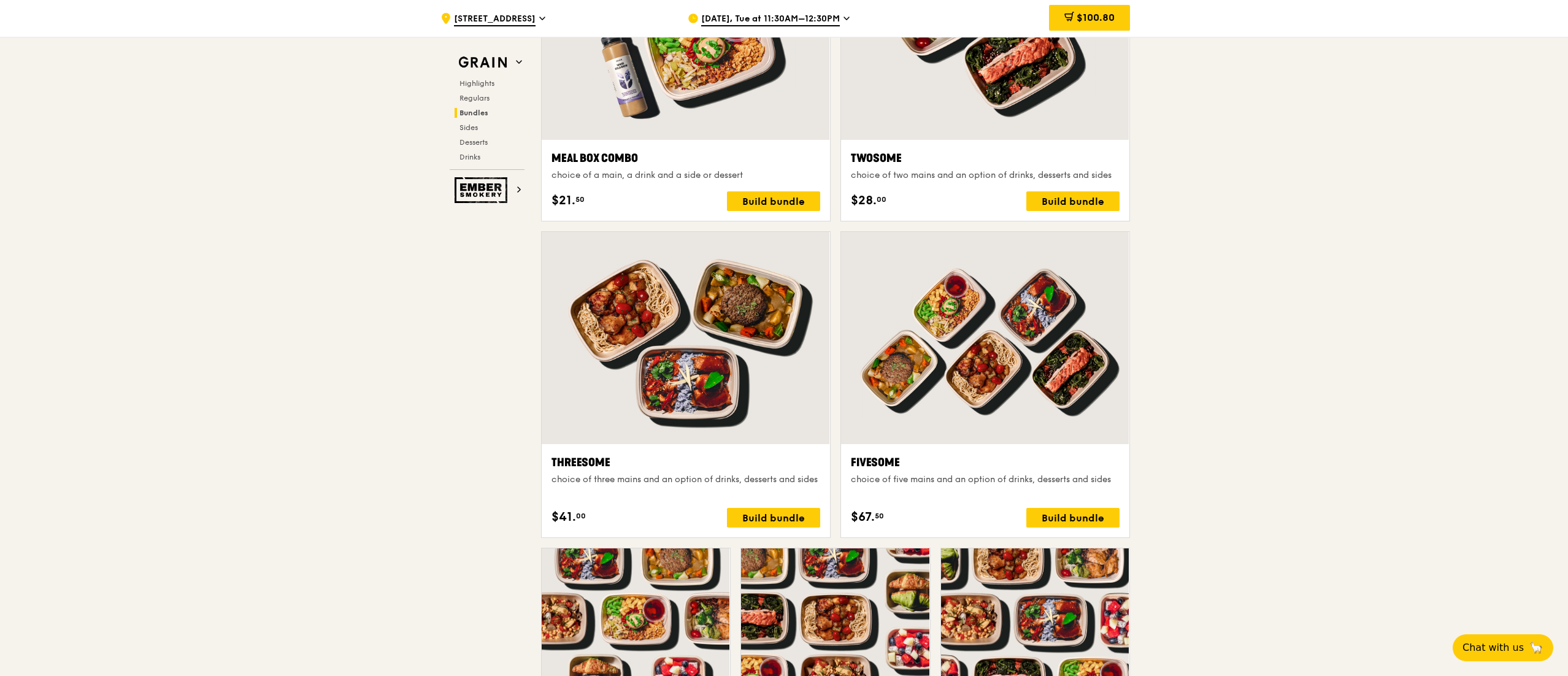
click at [782, 15] on span "[DATE], Tue at 11:30AM–12:30PM" at bounding box center [770, 19] width 139 height 14
